Goal: Task Accomplishment & Management: Use online tool/utility

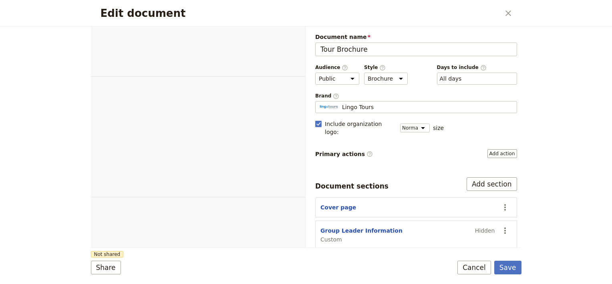
select select "DEFAULT"
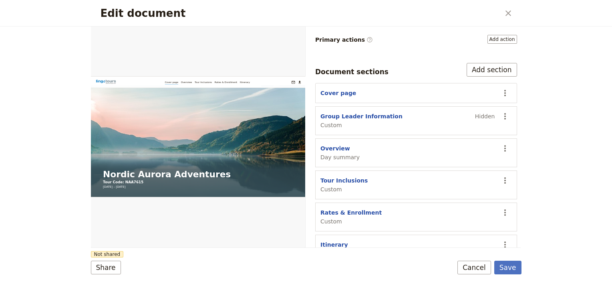
scroll to position [120, 0]
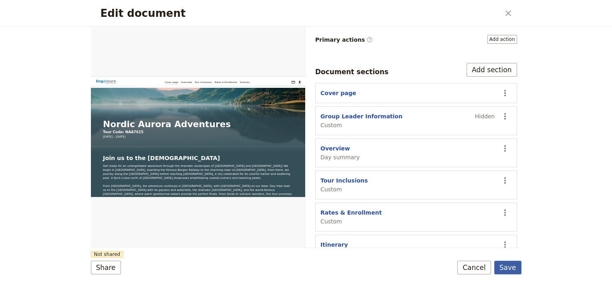
drag, startPoint x: 513, startPoint y: 263, endPoint x: 514, endPoint y: 268, distance: 4.5
click at [513, 265] on button "Save" at bounding box center [507, 267] width 27 height 14
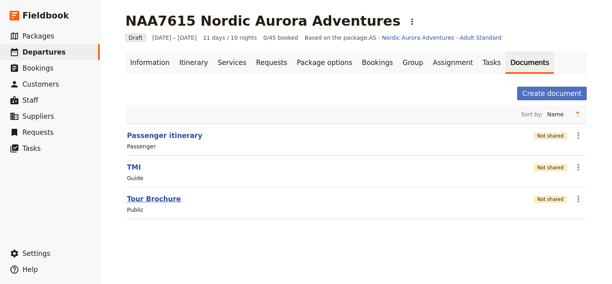
click at [153, 197] on button "Tour Brochure" at bounding box center [154, 199] width 54 height 10
select select "DEFAULT"
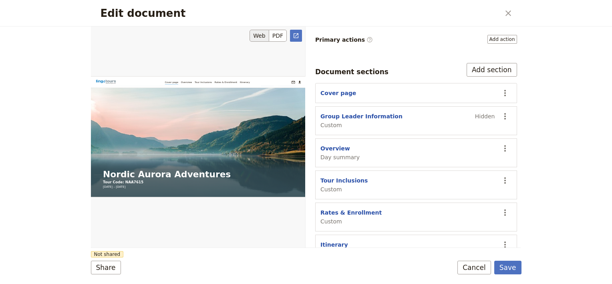
scroll to position [160, 0]
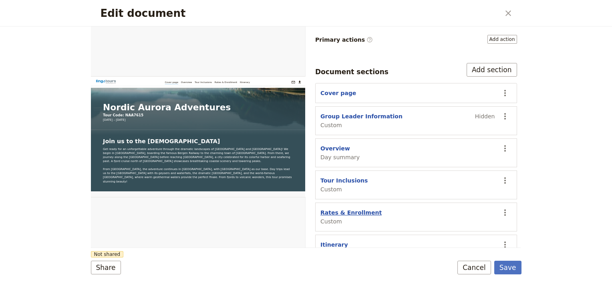
click at [340, 208] on button "Rates & Enrollment" at bounding box center [350, 212] width 61 height 8
select select "CUSTOM"
select select "default"
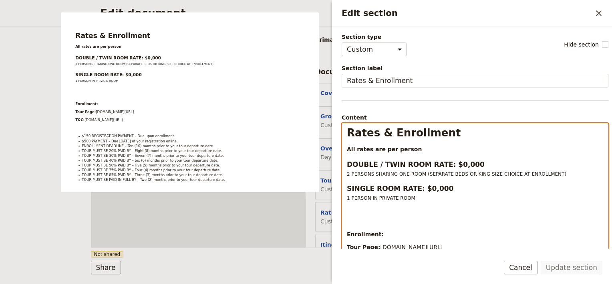
select select "h3"
click at [451, 163] on strong "DOUBLE / TWIN ROOM RATE: $0,000" at bounding box center [416, 164] width 138 height 8
click at [418, 188] on strong "SINGLE ROOM RATE: $0,000" at bounding box center [400, 188] width 107 height 8
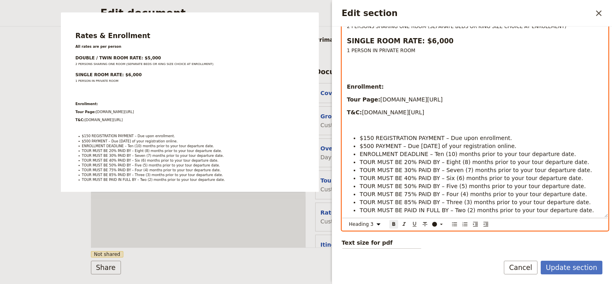
scroll to position [159, 0]
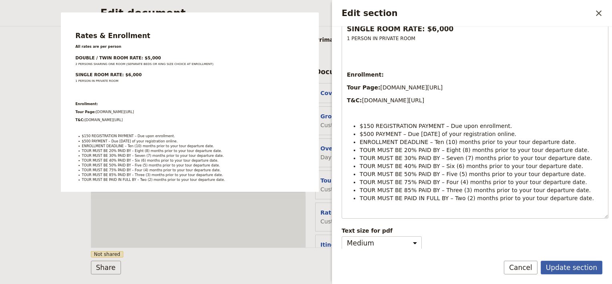
click at [574, 268] on button "Update section" at bounding box center [572, 267] width 62 height 14
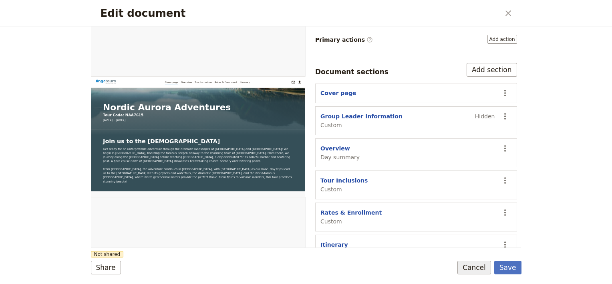
drag, startPoint x: 509, startPoint y: 267, endPoint x: 485, endPoint y: 269, distance: 24.9
click at [509, 268] on button "Save" at bounding box center [507, 267] width 27 height 14
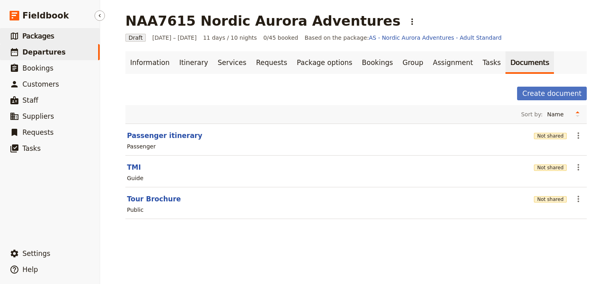
click at [33, 38] on span "Packages" at bounding box center [38, 36] width 32 height 8
select select "CREATED_AT"
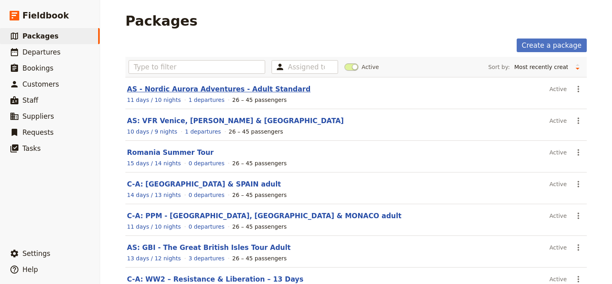
click at [199, 86] on link "AS - Nordic Aurora Adventures - Adult Standard" at bounding box center [218, 89] width 183 height 8
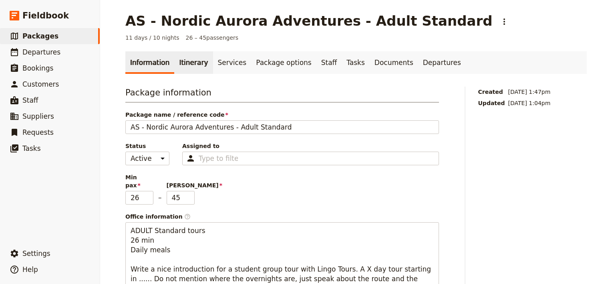
click at [184, 58] on link "Itinerary" at bounding box center [193, 62] width 38 height 22
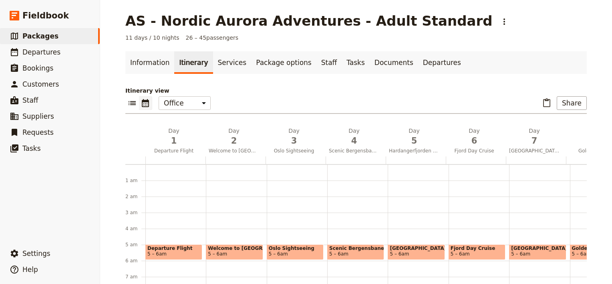
scroll to position [72, 0]
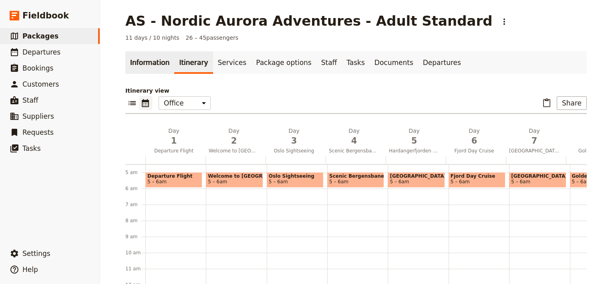
click at [151, 64] on link "Information" at bounding box center [149, 62] width 49 height 22
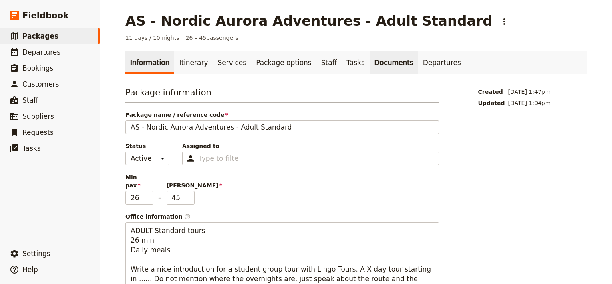
click at [370, 62] on link "Documents" at bounding box center [394, 62] width 48 height 22
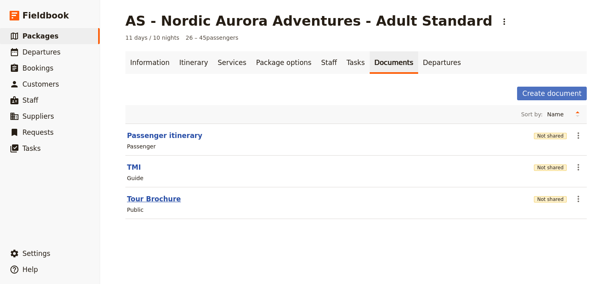
click at [142, 197] on button "Tour Brochure" at bounding box center [154, 199] width 54 height 10
select select "DEFAULT"
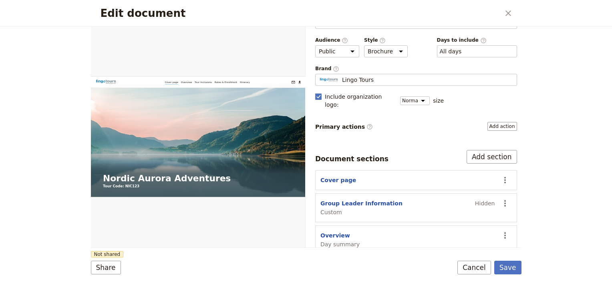
scroll to position [40, 0]
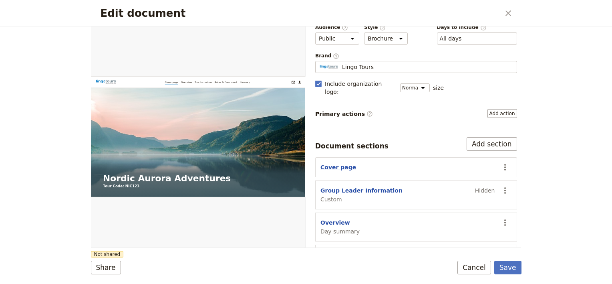
click at [335, 163] on button "Cover page" at bounding box center [338, 167] width 36 height 8
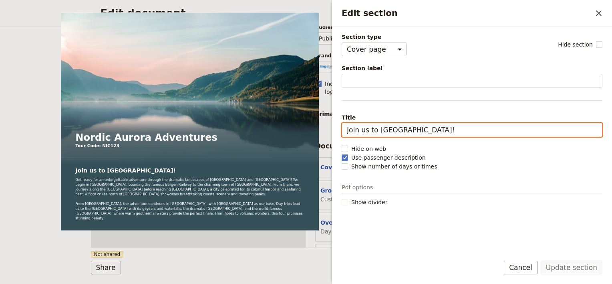
drag, startPoint x: 419, startPoint y: 124, endPoint x: 377, endPoint y: 127, distance: 42.2
click at [377, 127] on input "Join us to [GEOGRAPHIC_DATA]!" at bounding box center [472, 130] width 261 height 14
type input "Join us to the [DEMOGRAPHIC_DATA]"
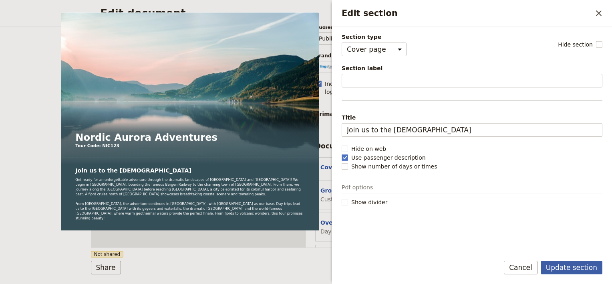
click at [578, 266] on button "Update section" at bounding box center [572, 267] width 62 height 14
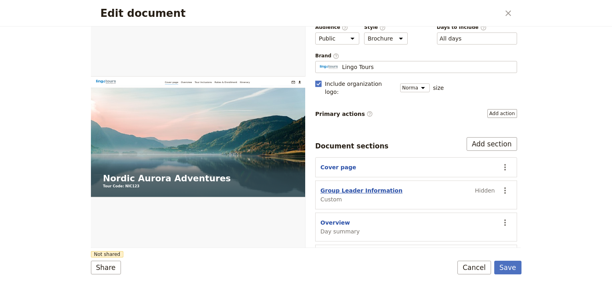
click at [364, 186] on button "Group Leader Information" at bounding box center [361, 190] width 82 height 8
select select "CUSTOM"
select select "default"
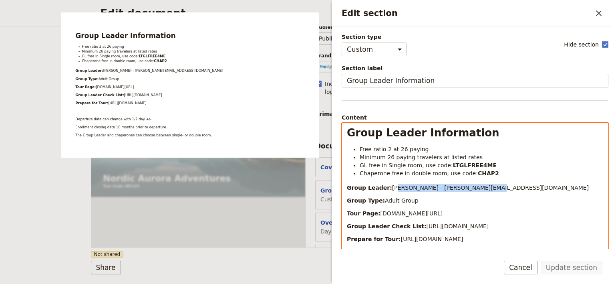
drag, startPoint x: 388, startPoint y: 189, endPoint x: 471, endPoint y: 186, distance: 83.8
click at [471, 186] on p "Group Leader: [PERSON_NAME] - [PERSON_NAME][EMAIL_ADDRESS][DOMAIN_NAME]" at bounding box center [475, 187] width 256 height 8
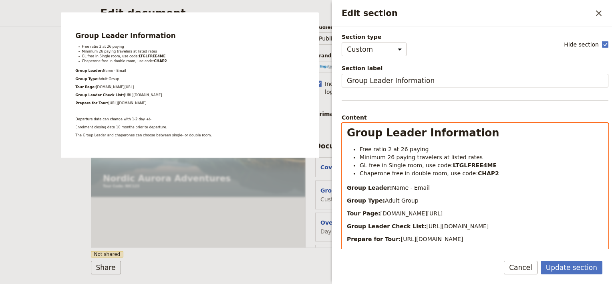
drag, startPoint x: 460, startPoint y: 212, endPoint x: 442, endPoint y: 210, distance: 17.7
click at [442, 210] on p "Tour Page: [DOMAIN_NAME][URL]" at bounding box center [475, 213] width 256 height 8
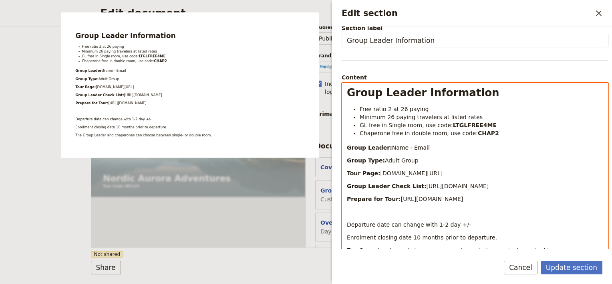
scroll to position [80, 0]
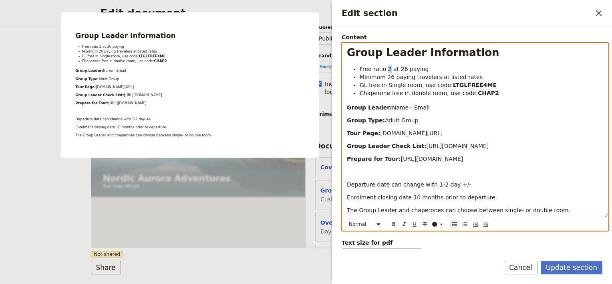
click at [385, 67] on span "Free ratio 2 at 26 paying" at bounding box center [394, 69] width 69 height 6
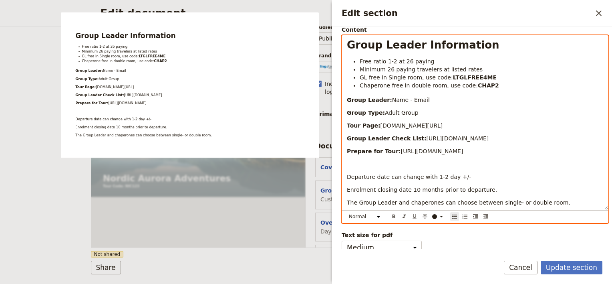
scroll to position [92, 0]
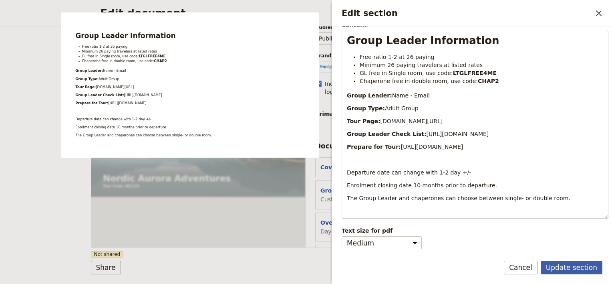
click at [581, 266] on button "Update section" at bounding box center [572, 267] width 62 height 14
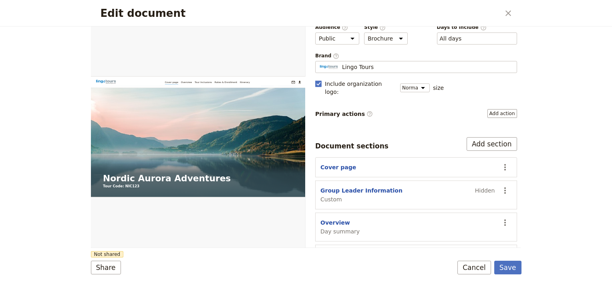
scroll to position [114, 0]
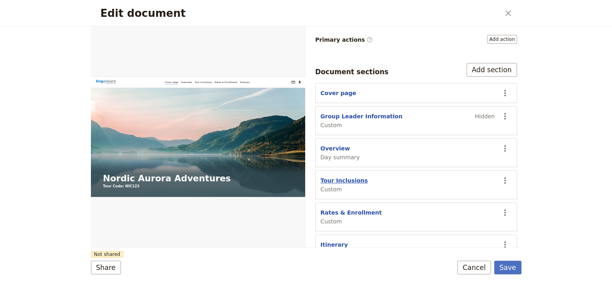
click at [329, 176] on button "Tour Inclusions" at bounding box center [343, 180] width 47 height 8
select select "CUSTOM"
select select "default"
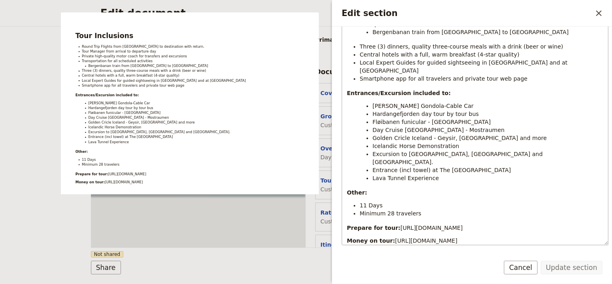
scroll to position [160, 0]
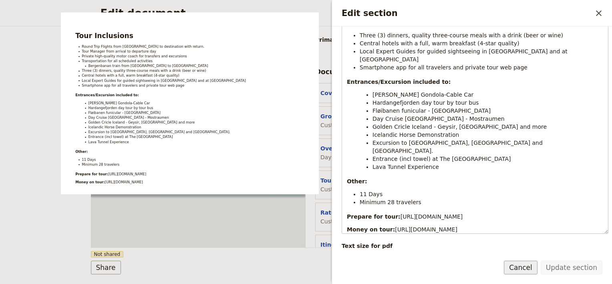
click at [528, 268] on button "Cancel" at bounding box center [521, 267] width 34 height 14
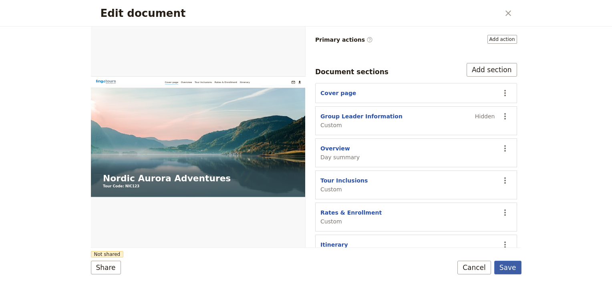
click at [507, 264] on button "Save" at bounding box center [507, 267] width 27 height 14
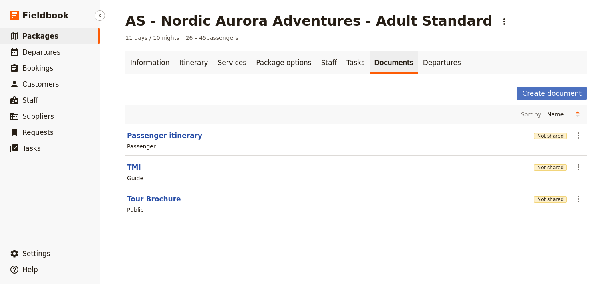
click at [38, 35] on span "Packages" at bounding box center [40, 36] width 36 height 8
select select "CREATED_AT"
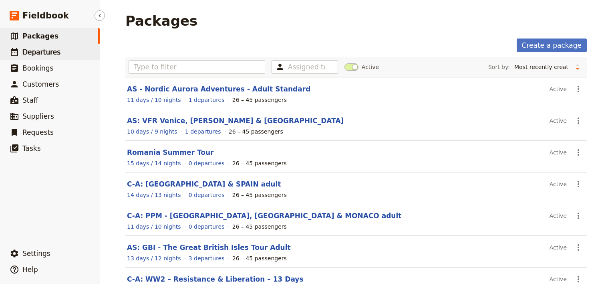
click at [39, 53] on span "Departures" at bounding box center [41, 52] width 38 height 8
select select "CREATED_AT"
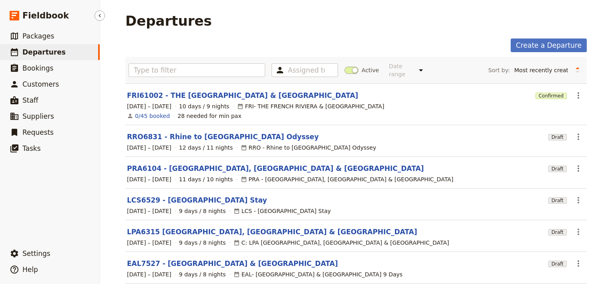
click at [34, 56] on span "Departures" at bounding box center [43, 52] width 43 height 8
click at [163, 63] on input "text" at bounding box center [197, 70] width 137 height 14
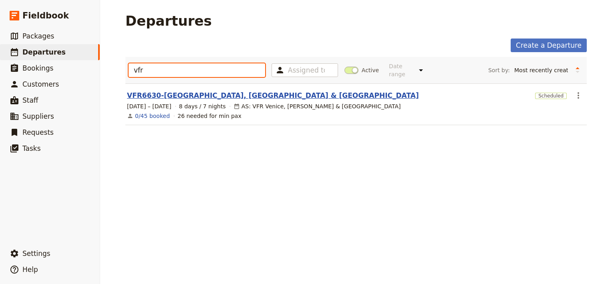
type input "vfr"
click at [160, 91] on link "VFR6630-[GEOGRAPHIC_DATA], [GEOGRAPHIC_DATA] & [GEOGRAPHIC_DATA]" at bounding box center [273, 96] width 292 height 10
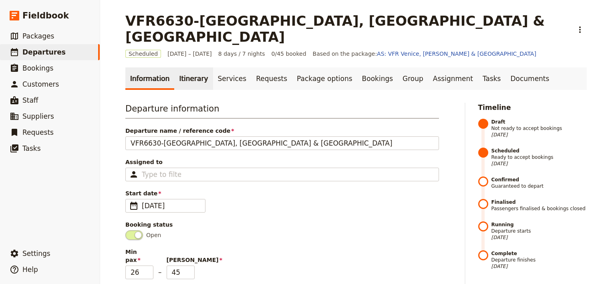
click at [184, 67] on link "Itinerary" at bounding box center [193, 78] width 38 height 22
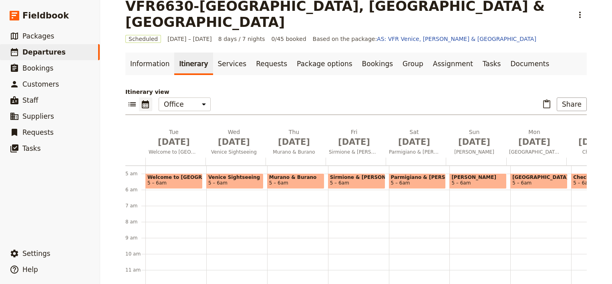
scroll to position [40, 0]
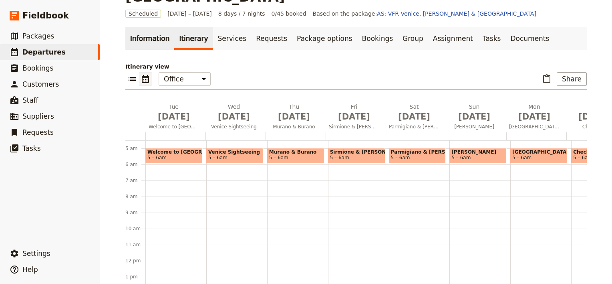
click at [146, 27] on link "Information" at bounding box center [149, 38] width 49 height 22
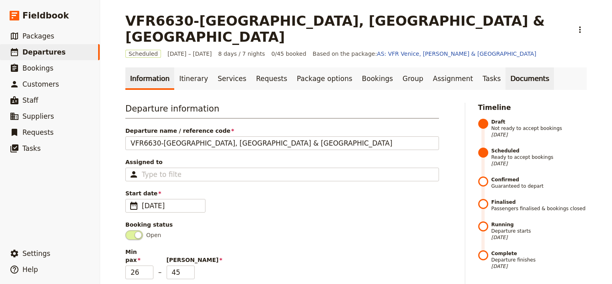
click at [505, 67] on link "Documents" at bounding box center [529, 78] width 48 height 22
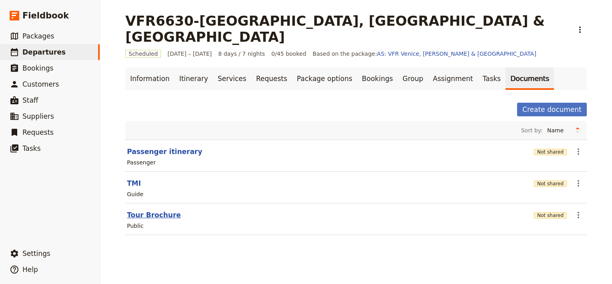
click at [145, 210] on button "Tour Brochure" at bounding box center [154, 215] width 54 height 10
select select "DEFAULT"
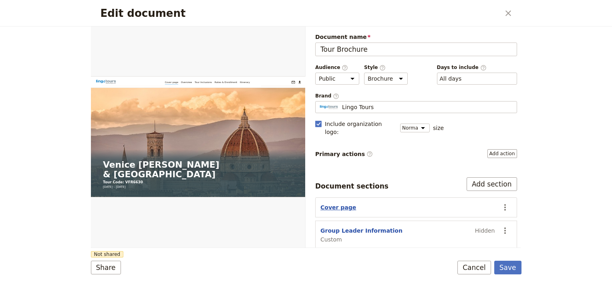
click at [333, 203] on button "Cover page" at bounding box center [338, 207] width 36 height 8
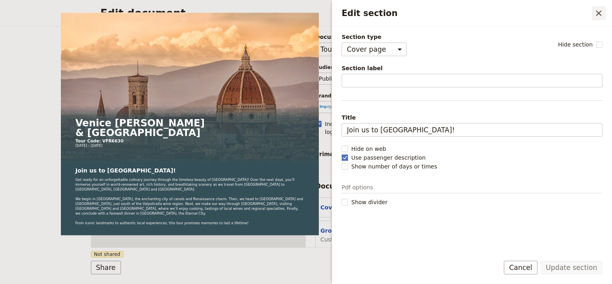
click at [601, 13] on icon "Close drawer" at bounding box center [599, 13] width 10 height 10
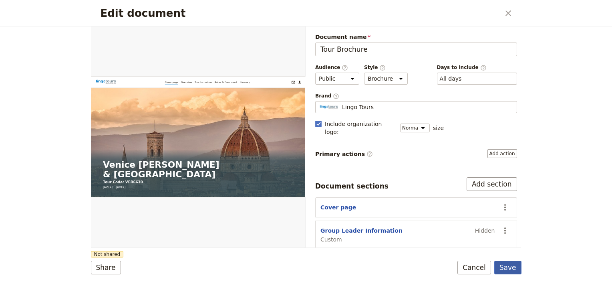
click at [509, 266] on button "Save" at bounding box center [507, 267] width 27 height 14
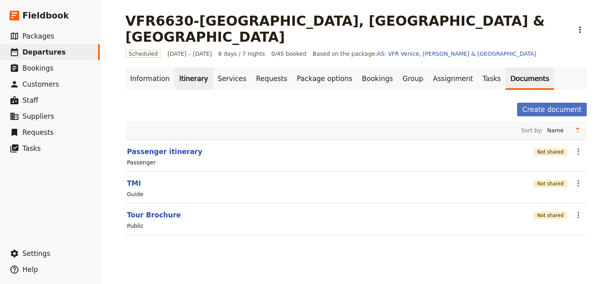
click at [187, 67] on link "Itinerary" at bounding box center [193, 78] width 38 height 22
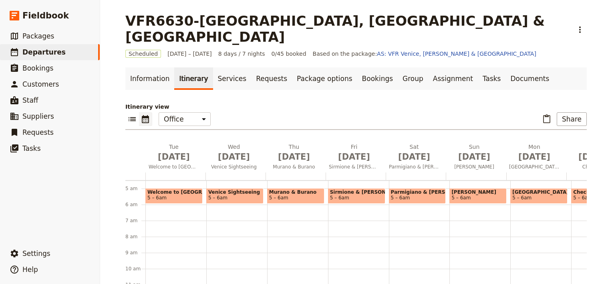
scroll to position [40, 0]
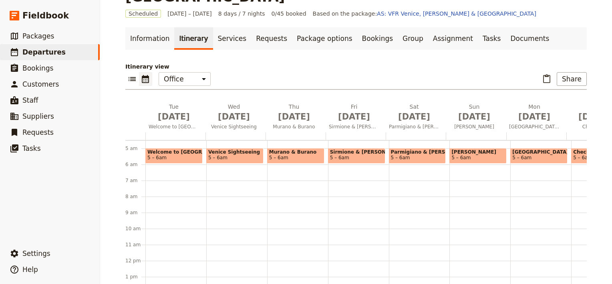
click at [228, 149] on span "Venice Sightseeing" at bounding box center [234, 152] width 53 height 6
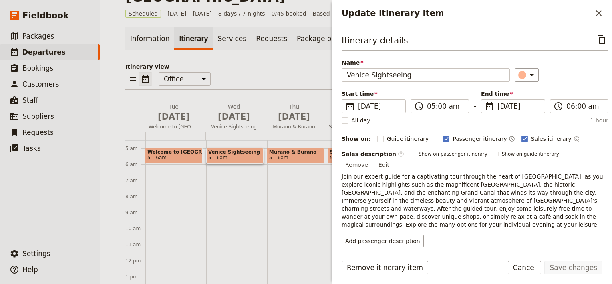
click at [575, 189] on p "Join our expert guide for a captivating tour through the heart of [GEOGRAPHIC_D…" at bounding box center [475, 200] width 267 height 56
click at [393, 159] on button "Edit" at bounding box center [384, 165] width 18 height 12
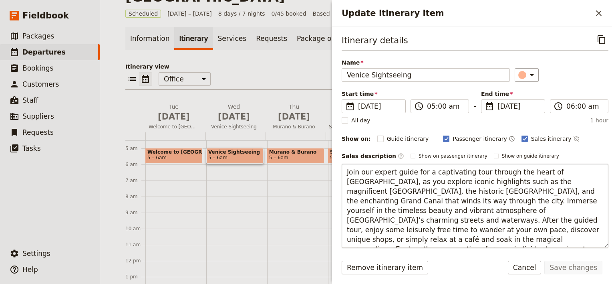
click at [372, 219] on textarea "Join our expert guide for a captivating tour through the heart of [GEOGRAPHIC_D…" at bounding box center [475, 205] width 267 height 84
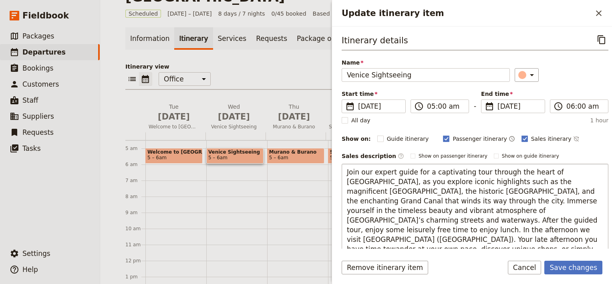
type textarea "Join our expert guide for a captivating tour through the heart of [GEOGRAPHIC_D…"
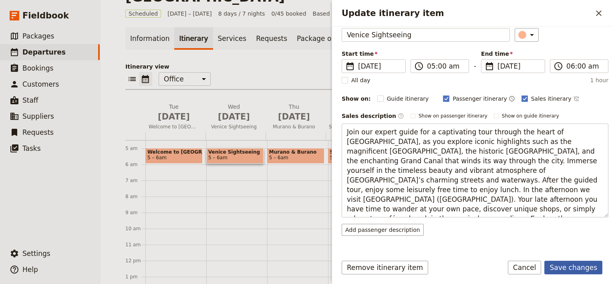
scroll to position [22, 0]
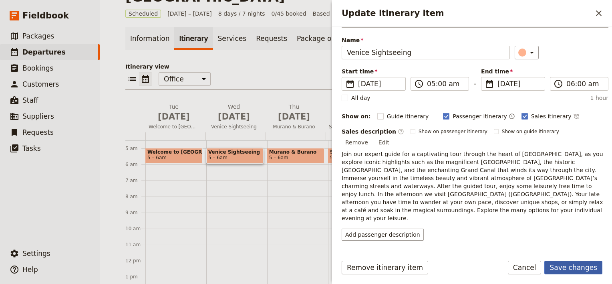
click at [578, 267] on button "Save changes" at bounding box center [573, 267] width 58 height 14
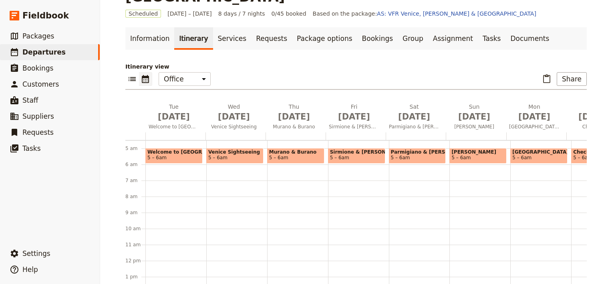
click at [289, 149] on span "Murano & Burano" at bounding box center [295, 152] width 53 height 6
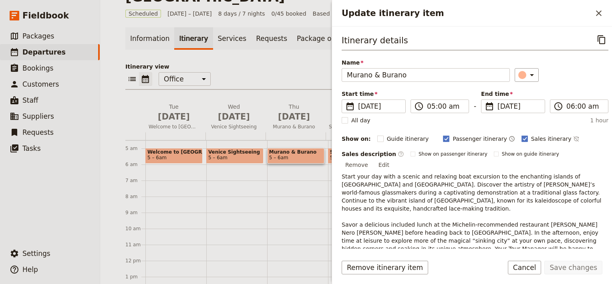
drag, startPoint x: 596, startPoint y: 155, endPoint x: 594, endPoint y: 160, distance: 5.1
click at [393, 159] on button "Edit" at bounding box center [384, 165] width 18 height 12
